Goal: Check status: Check status

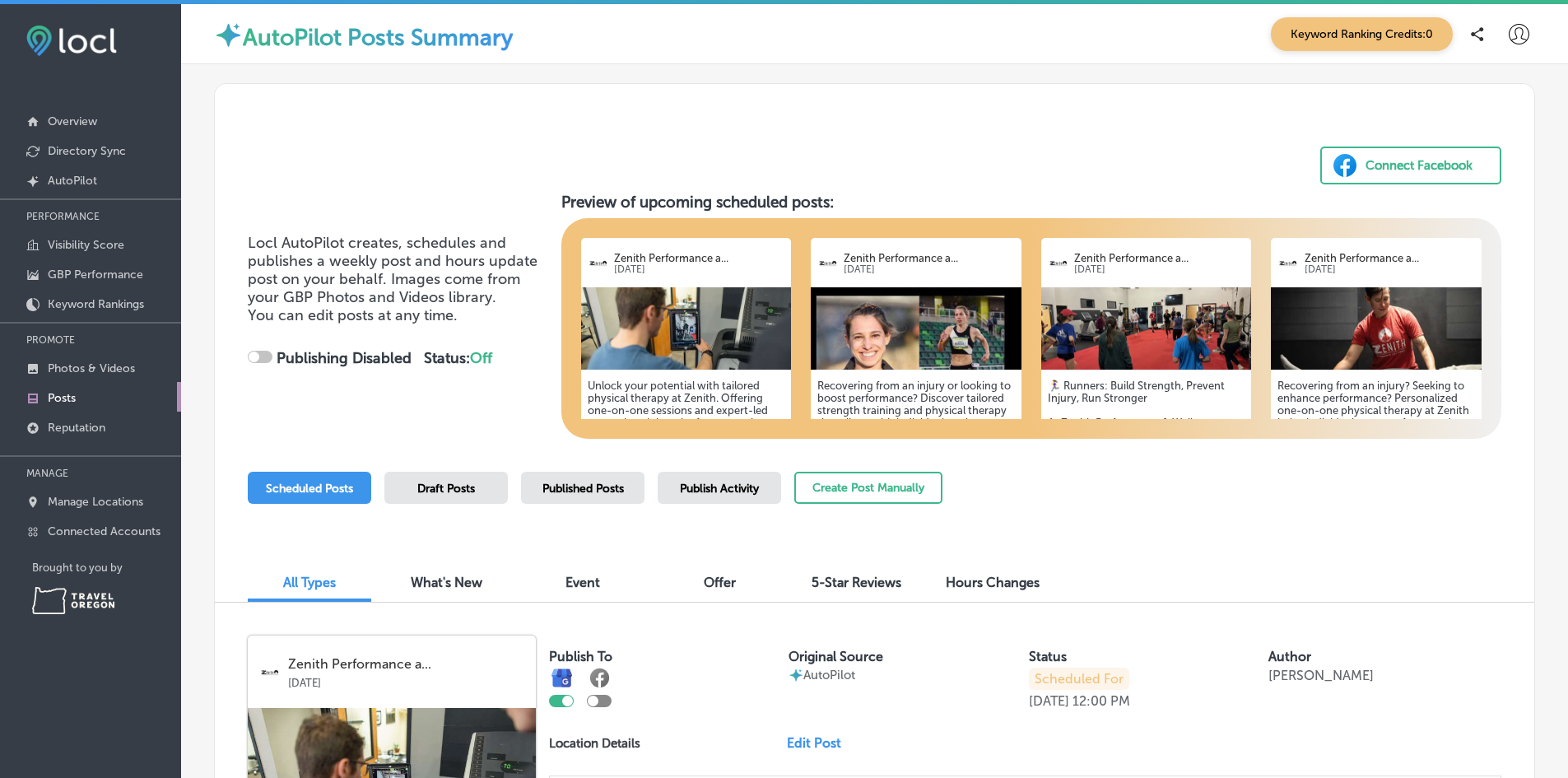
checkbox input "true"
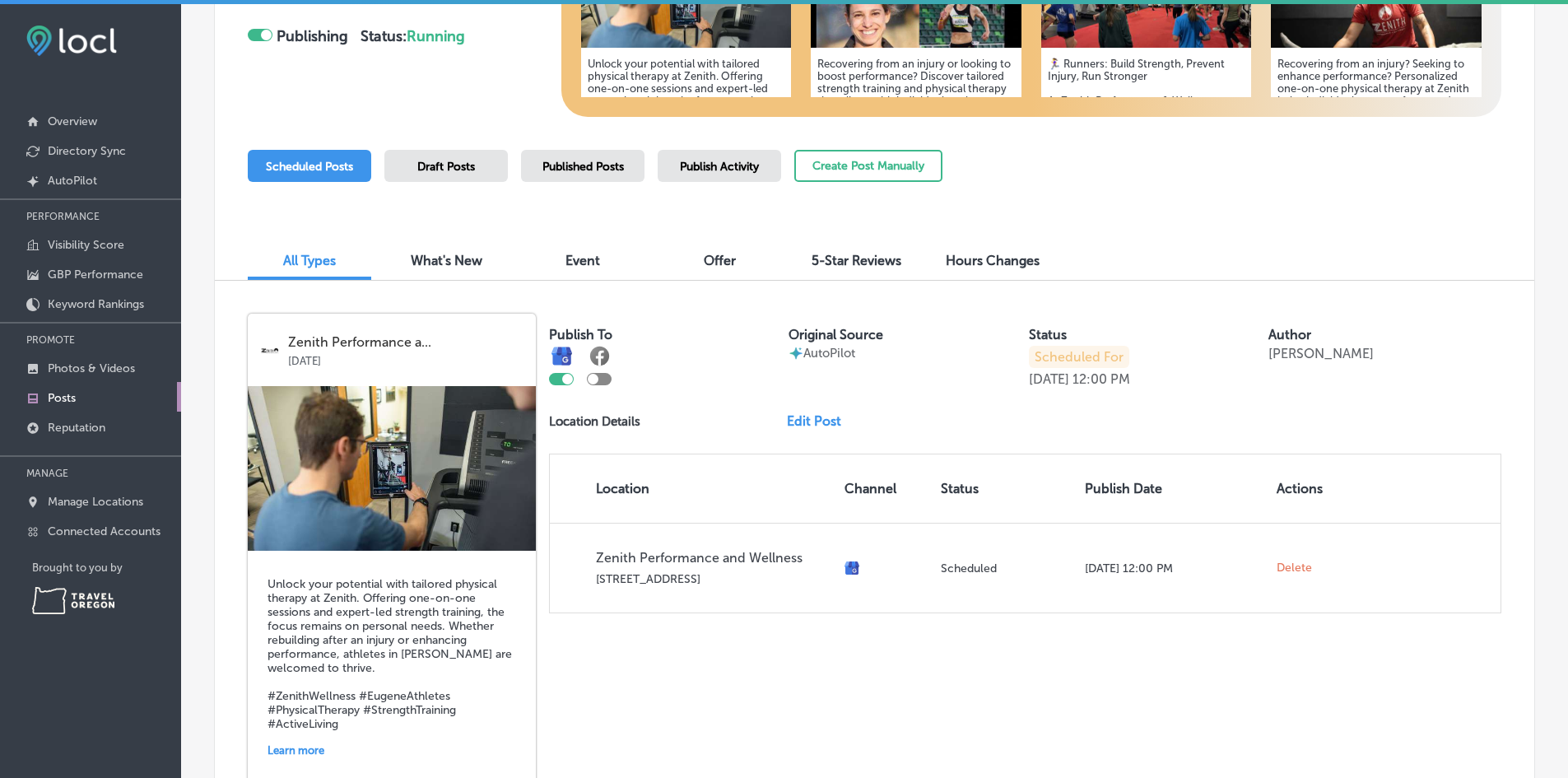
scroll to position [321, 0]
click at [110, 237] on link "Visibility Score" at bounding box center [90, 243] width 181 height 29
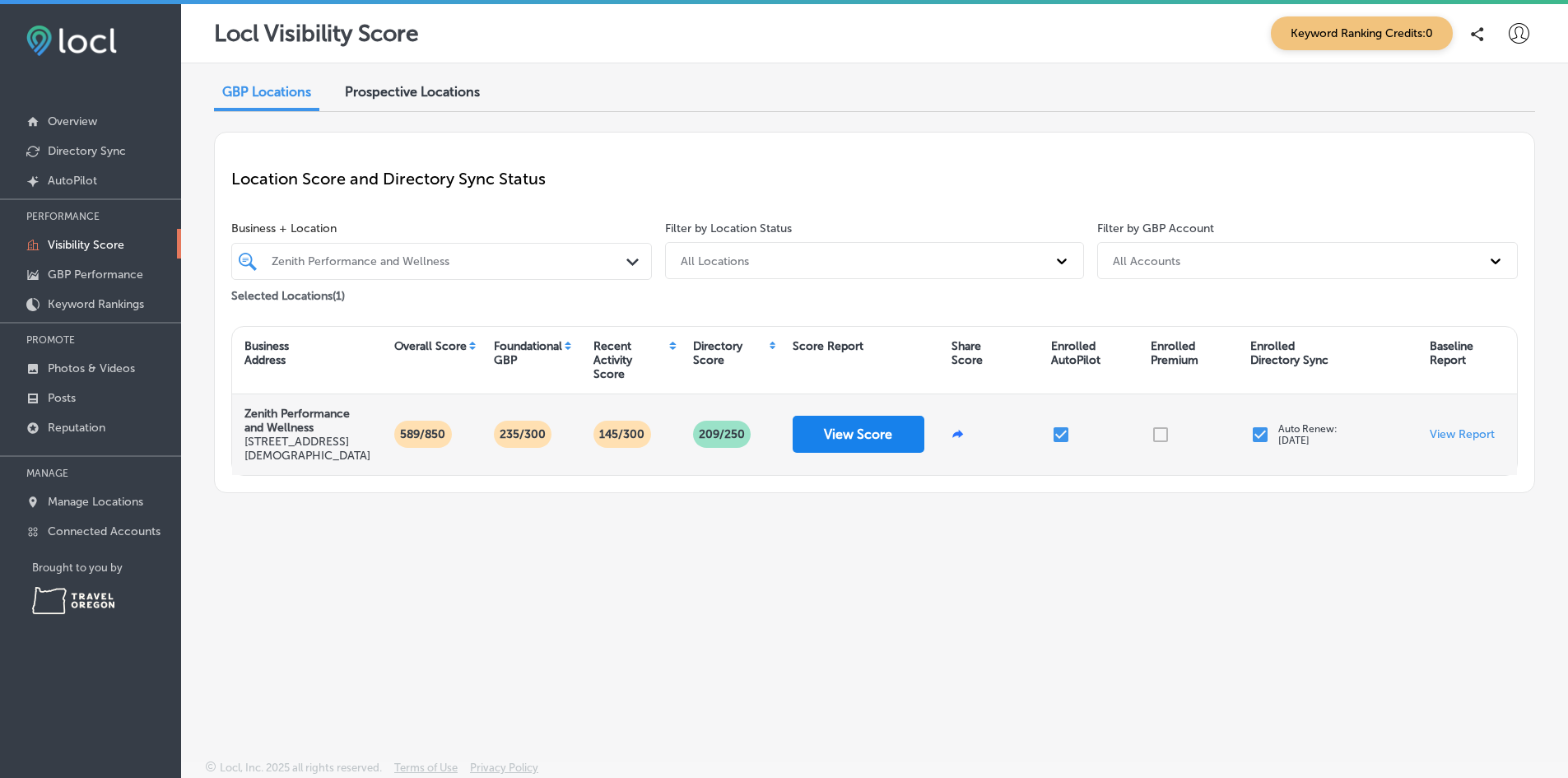
click at [862, 432] on button "View Score" at bounding box center [858, 434] width 132 height 37
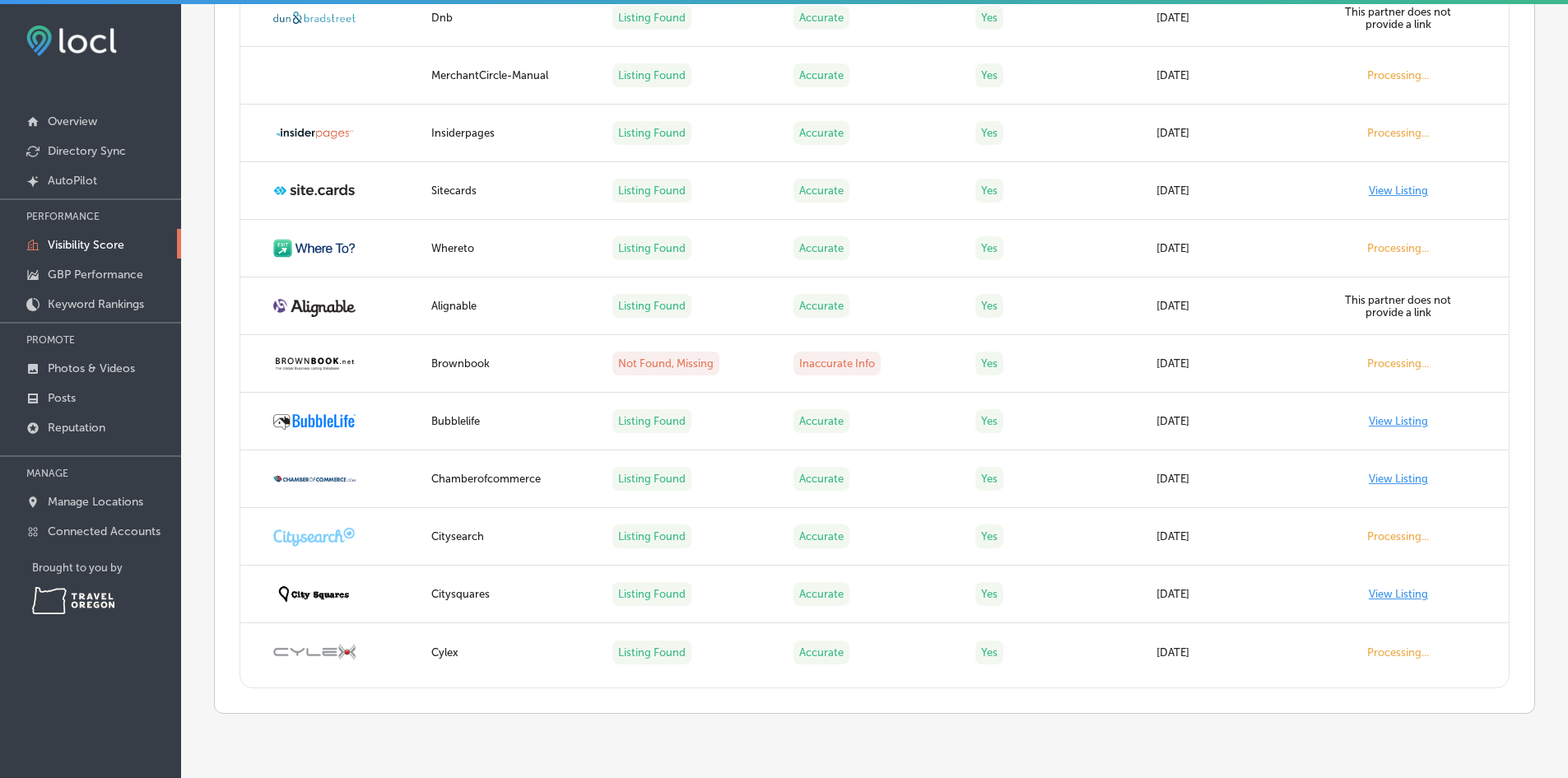
scroll to position [3751, 0]
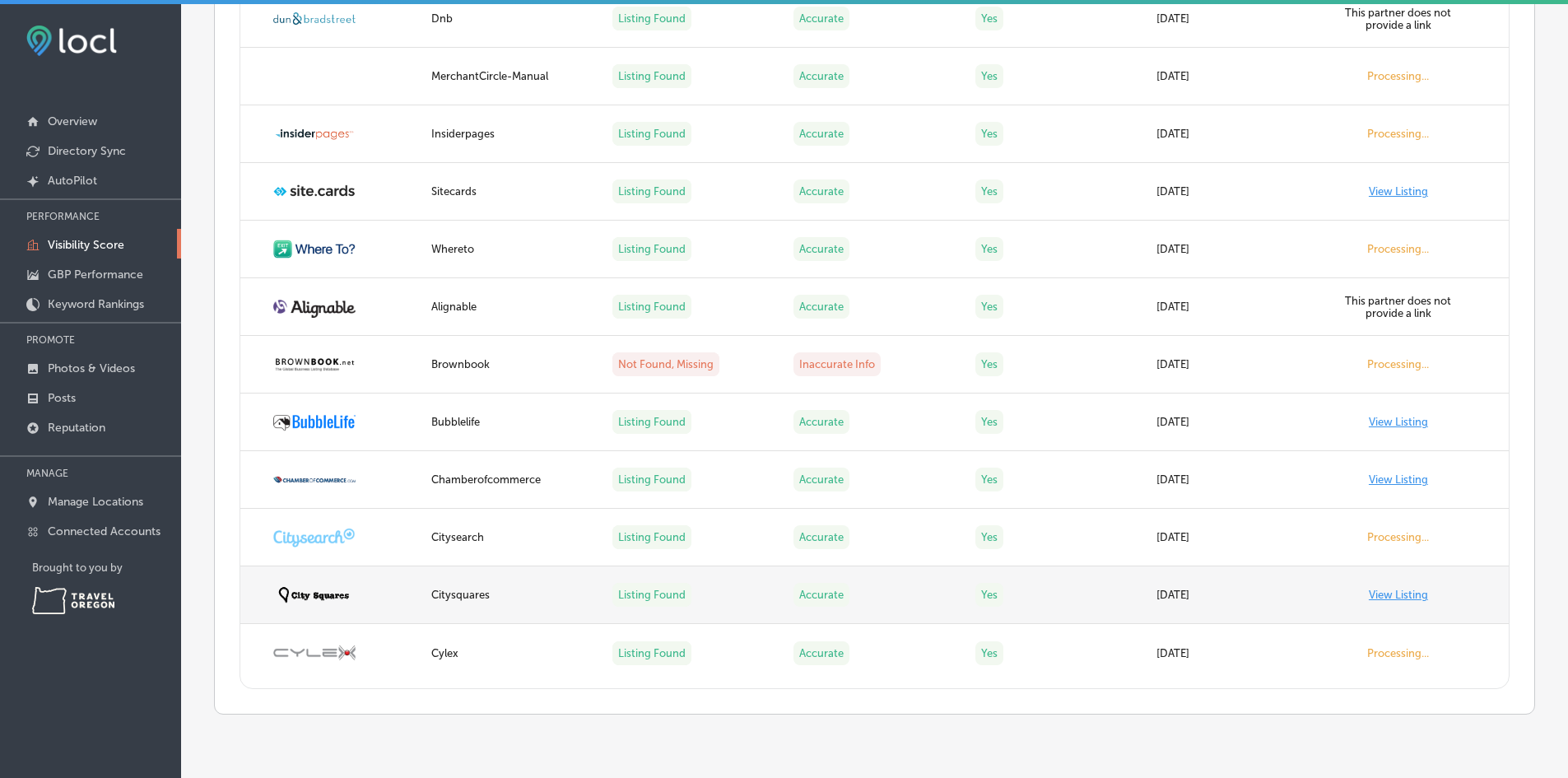
click at [1371, 599] on link "View Listing" at bounding box center [1399, 595] width 59 height 12
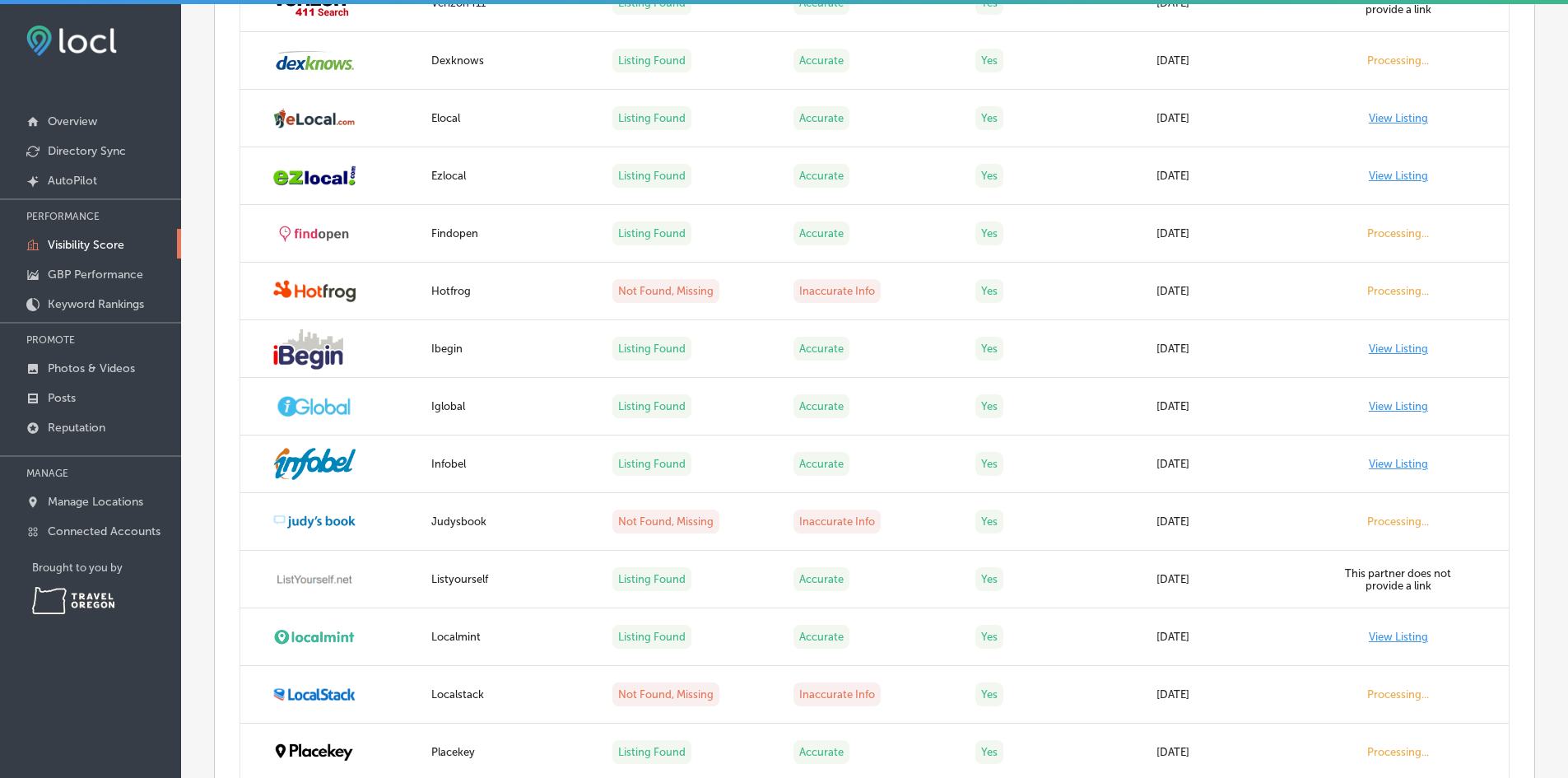
scroll to position [2268, 0]
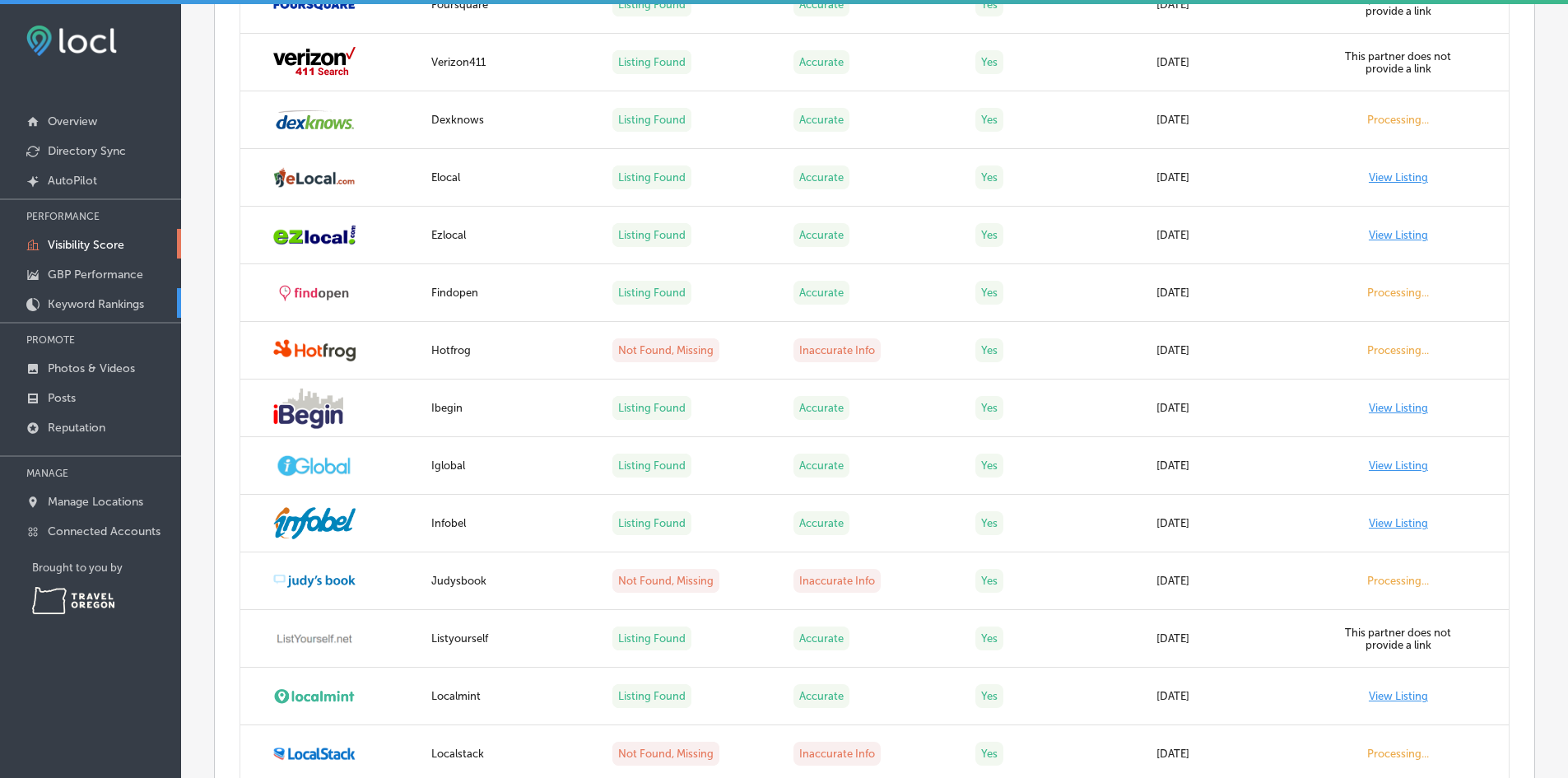
click at [81, 305] on p "Keyword Rankings" at bounding box center [96, 304] width 97 height 14
